Goal: Check status: Check status

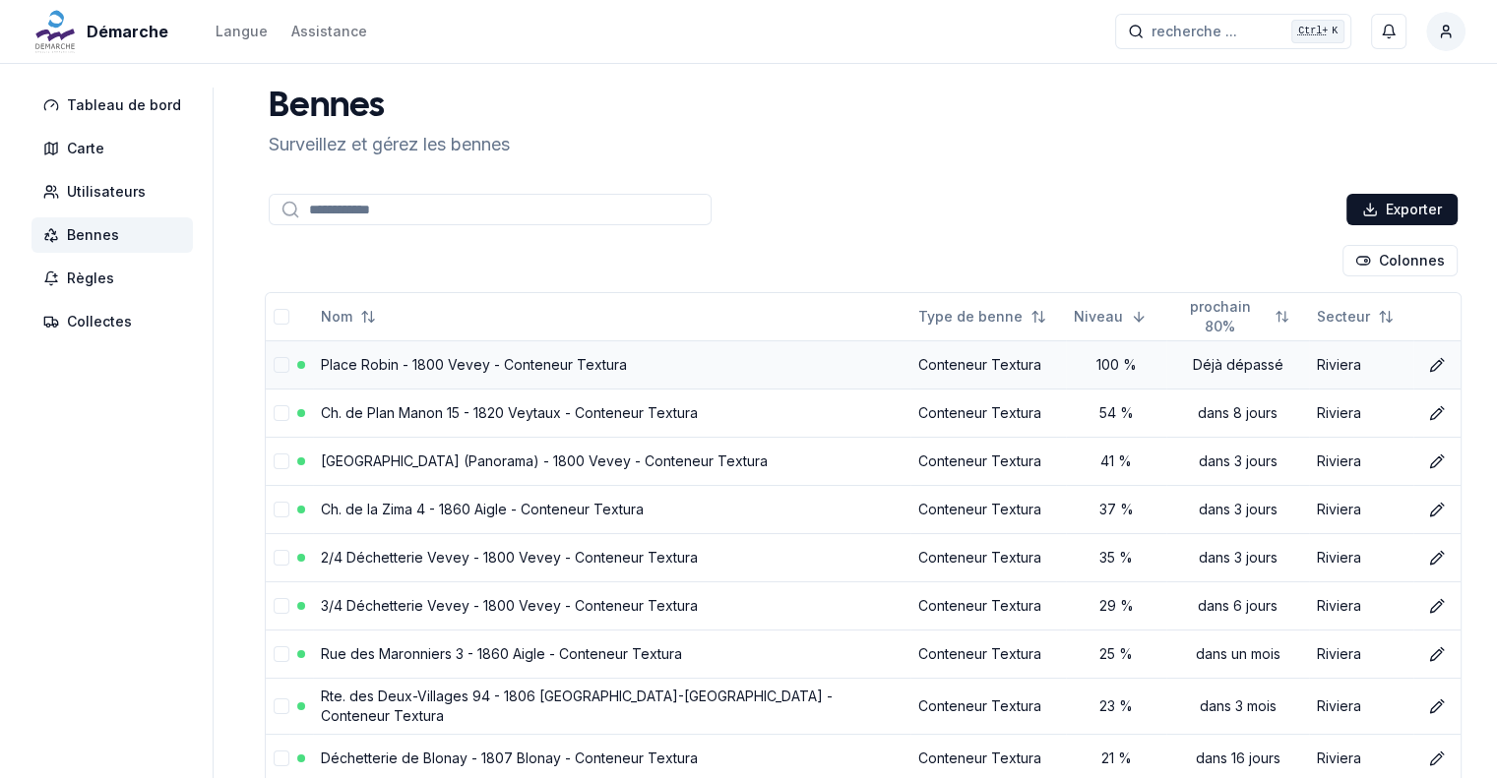
click at [354, 359] on link "Place Robin - 1800 Vevey - Conteneur Textura" at bounding box center [474, 364] width 306 height 17
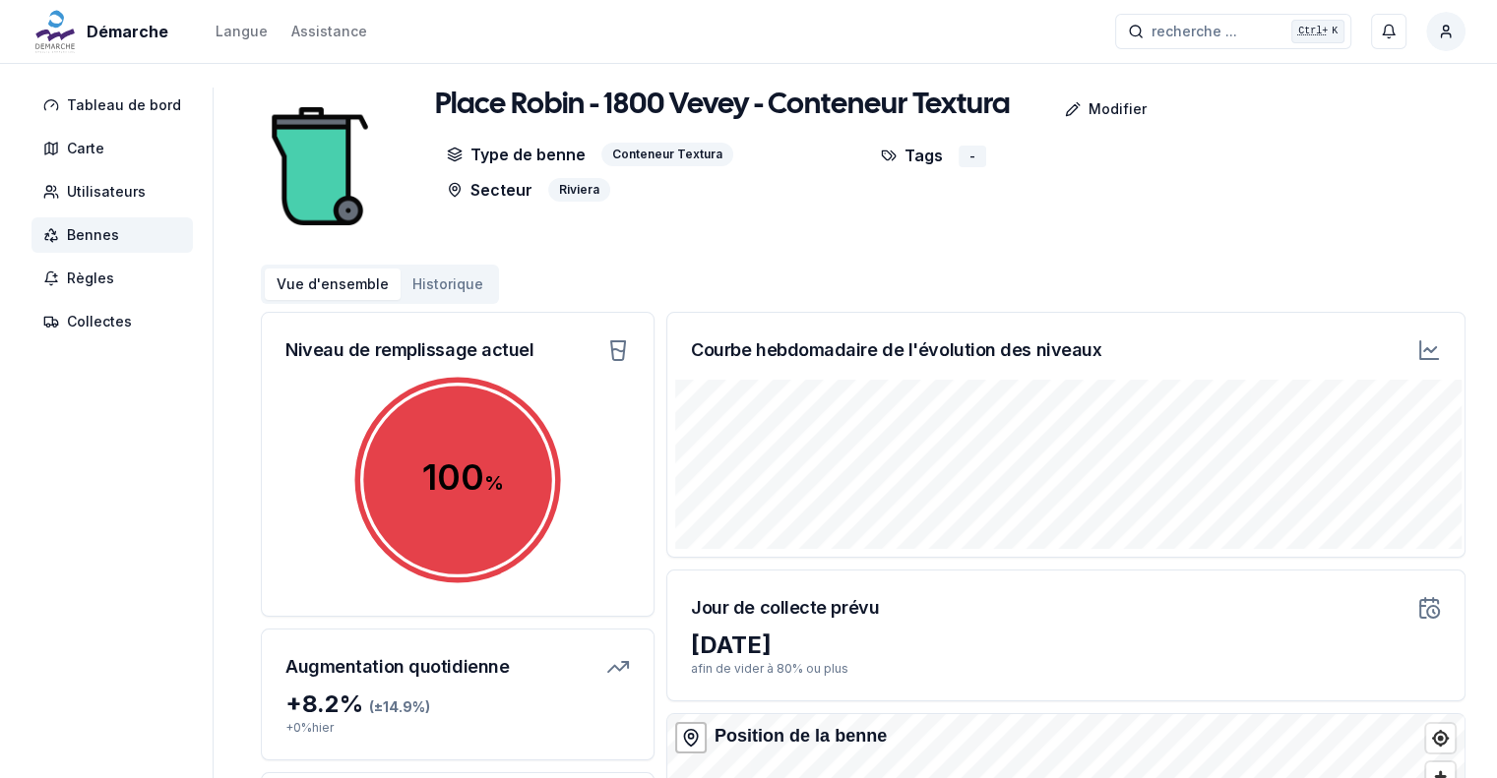
click at [422, 286] on button "Historique" at bounding box center [447, 284] width 94 height 31
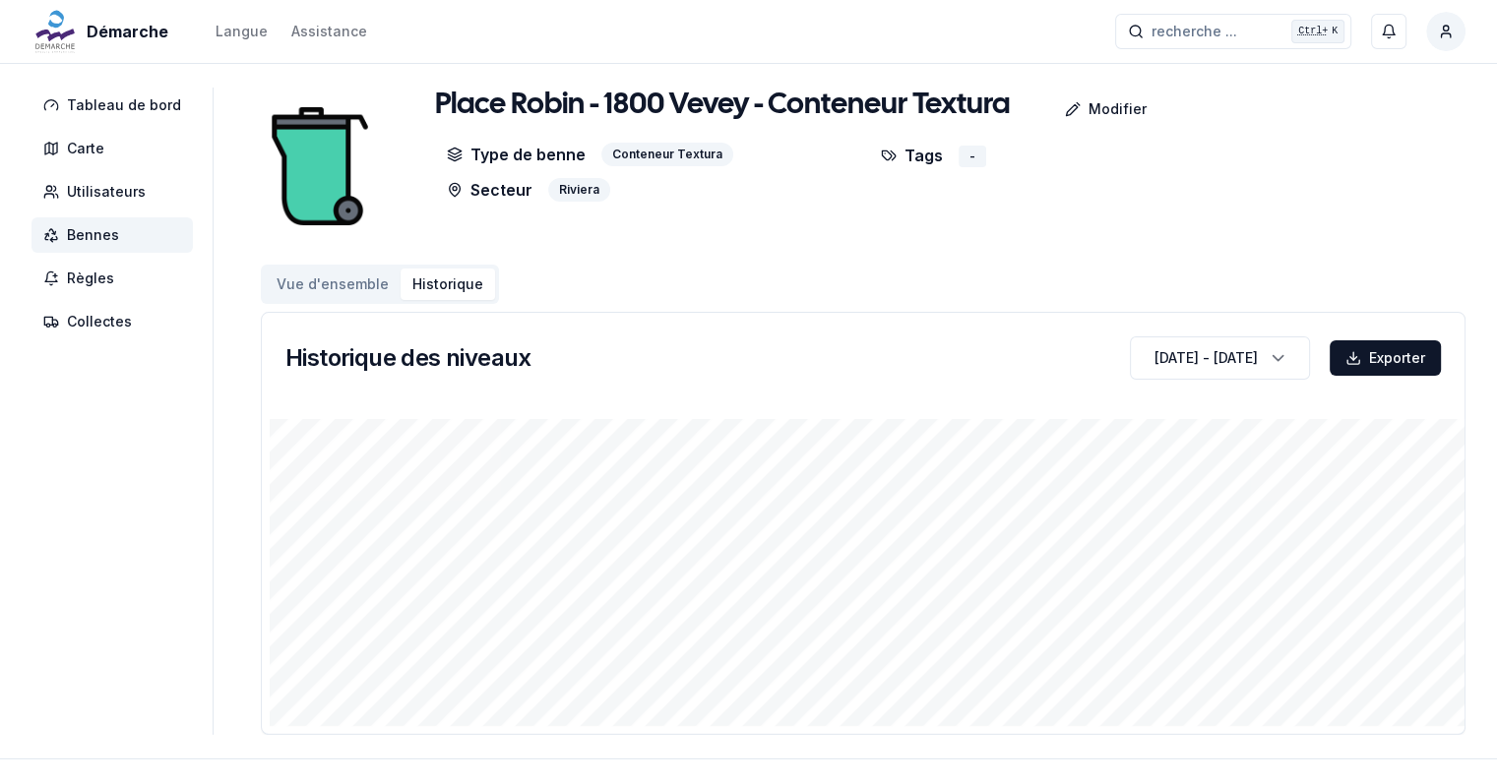
click at [344, 286] on button "Vue d'ensemble" at bounding box center [333, 284] width 136 height 31
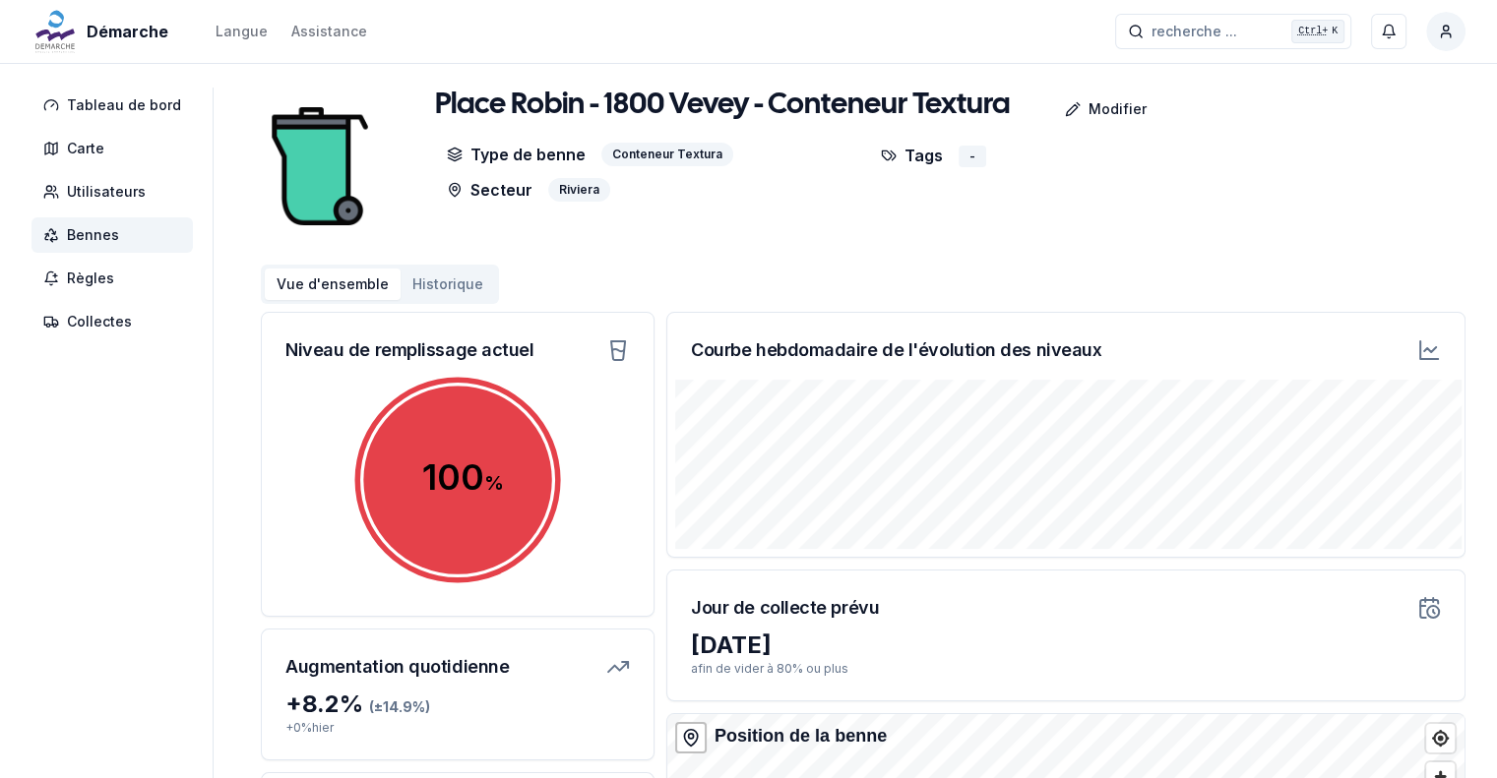
click at [98, 233] on span "Bennes" at bounding box center [93, 235] width 52 height 20
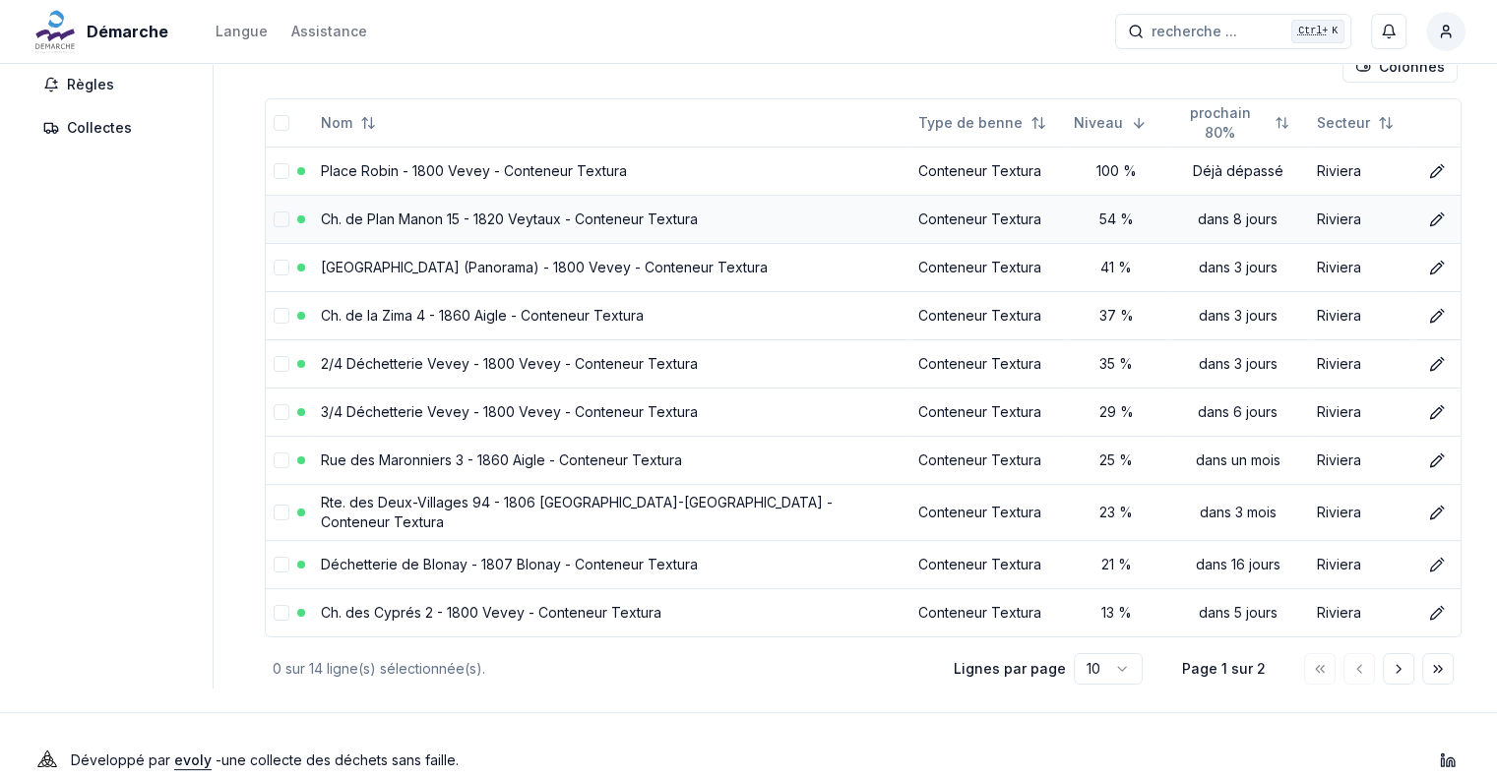
scroll to position [213, 0]
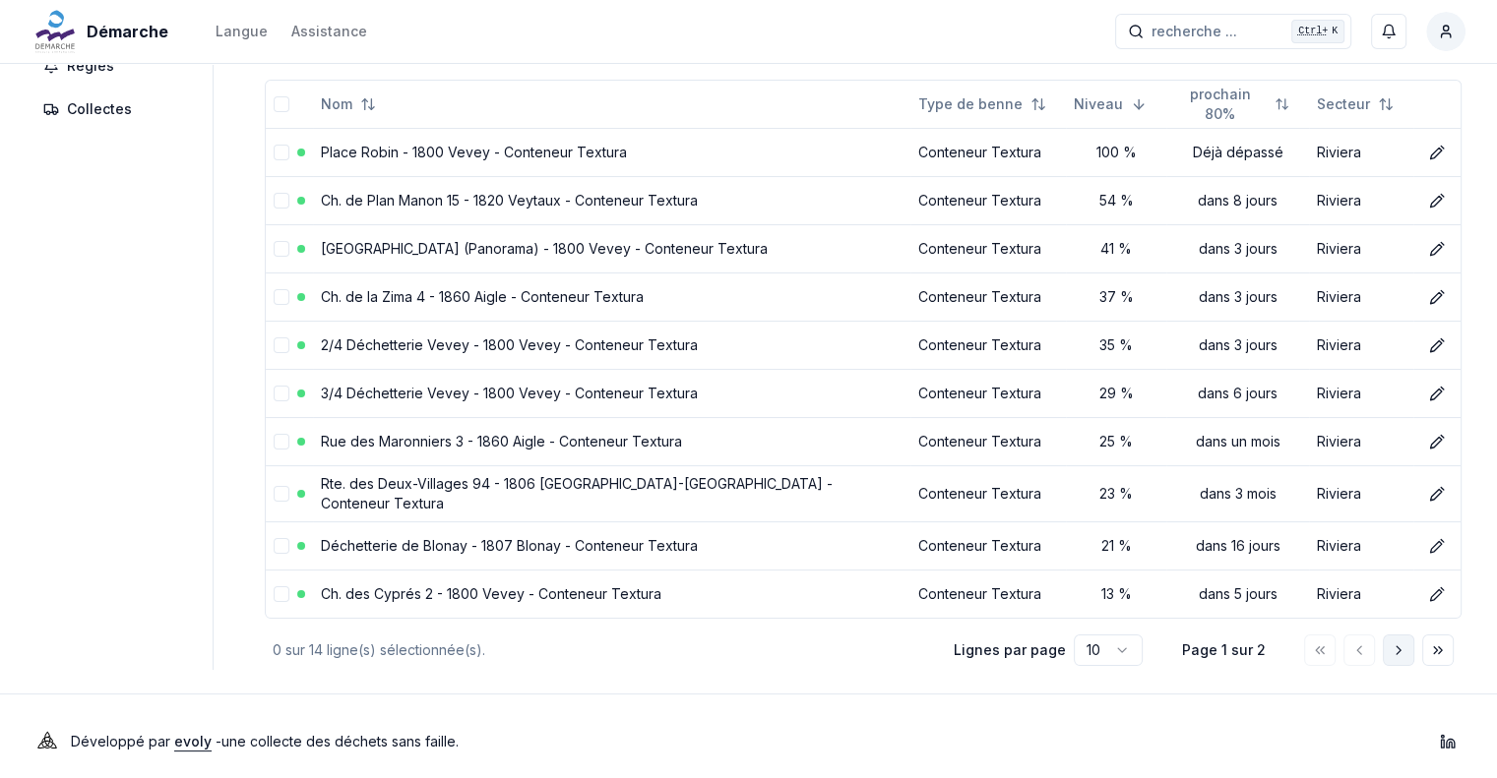
click at [1392, 642] on icon "Aller à la page suivante" at bounding box center [1398, 650] width 16 height 16
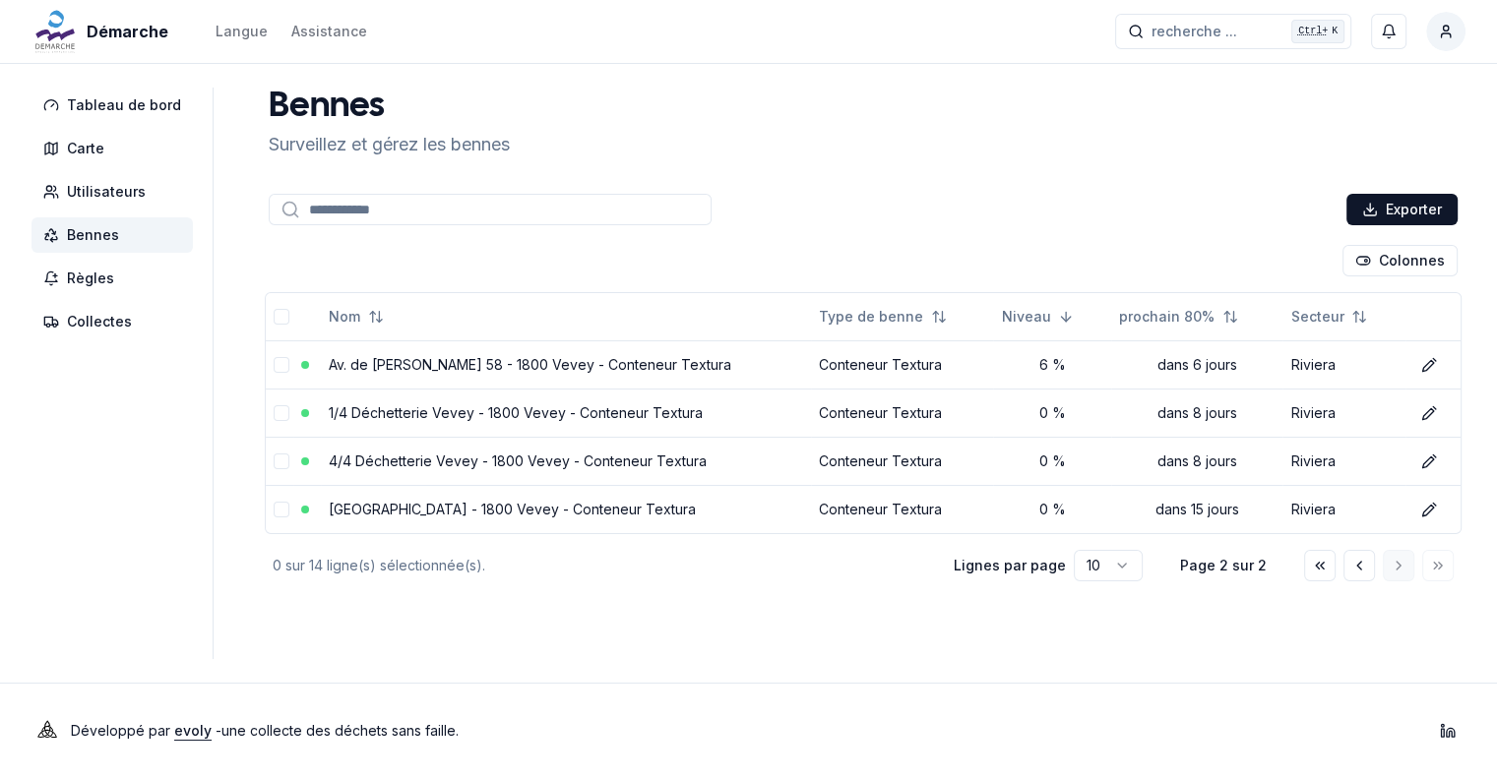
scroll to position [0, 0]
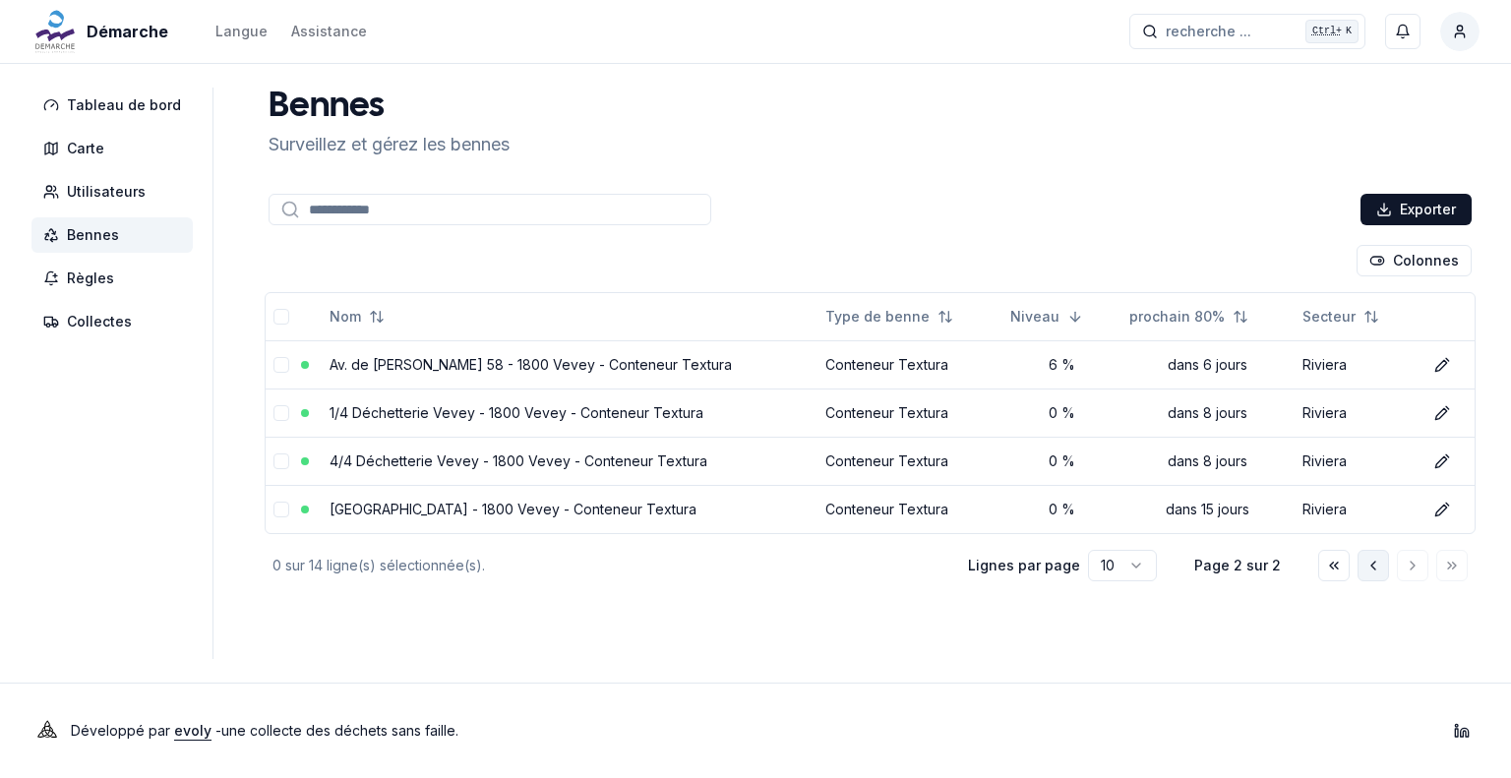
click at [1374, 573] on button "Aller à la page précédente" at bounding box center [1373, 565] width 31 height 31
